Goal: Navigation & Orientation: Find specific page/section

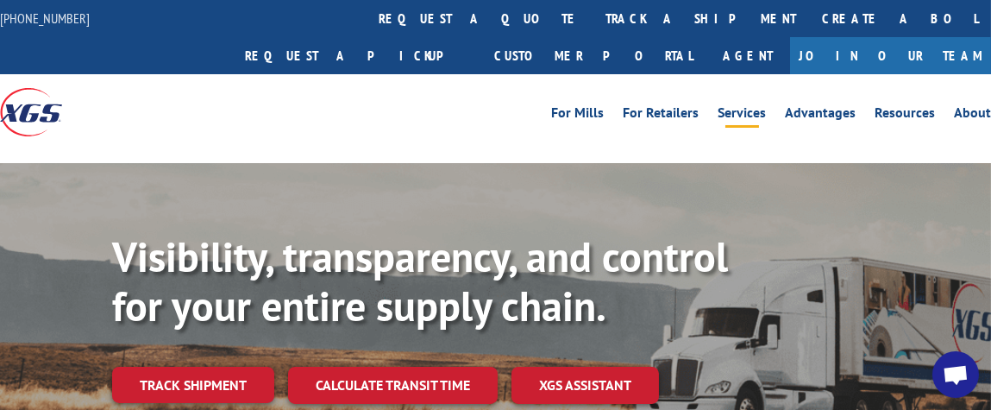
click at [766, 106] on link "Services" at bounding box center [742, 115] width 48 height 19
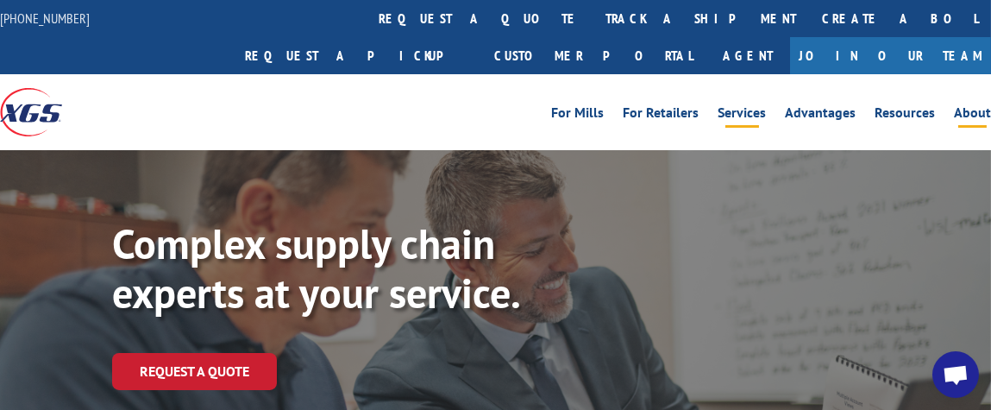
click at [970, 106] on link "About" at bounding box center [972, 115] width 37 height 19
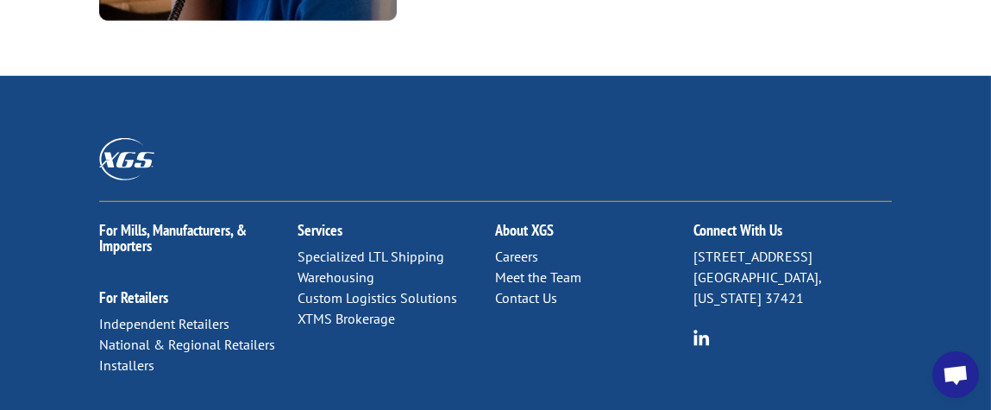
scroll to position [2536, 0]
